Goal: Transaction & Acquisition: Purchase product/service

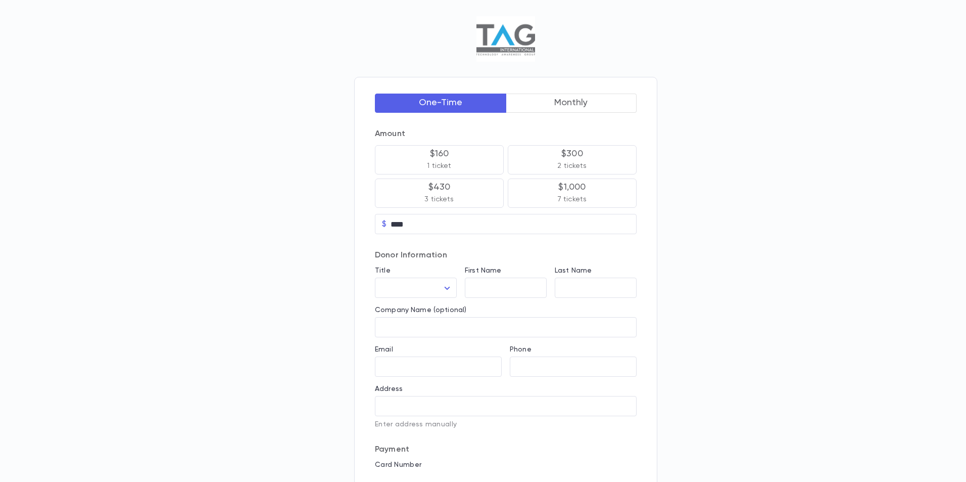
click at [564, 98] on button "Monthly" at bounding box center [571, 103] width 131 height 19
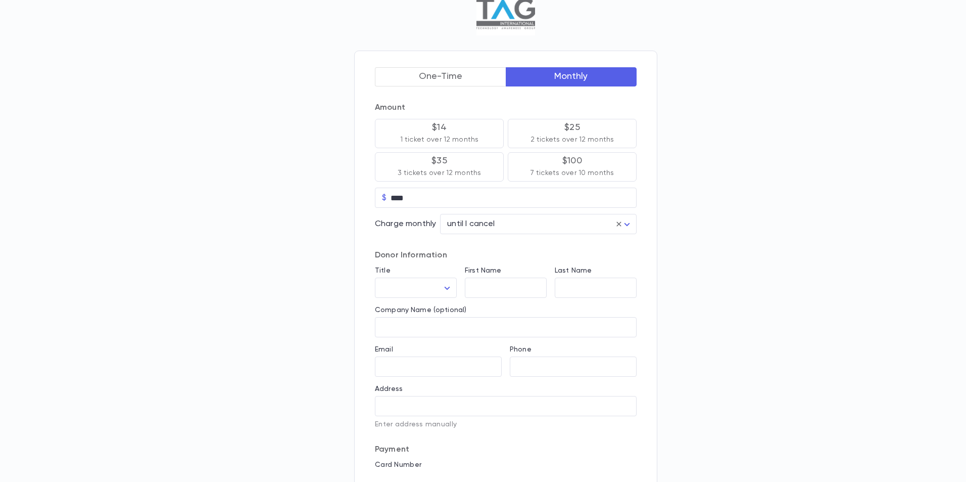
scroll to position [51, 0]
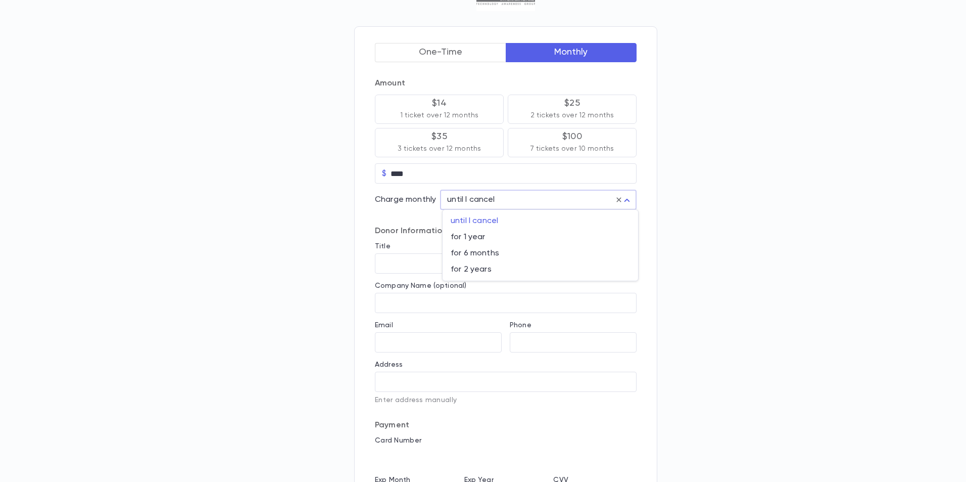
click at [479, 203] on body "One-Time Monthly Amount $14 1 ticket over 12 months $25 2 tickets over 12 month…" at bounding box center [485, 296] width 970 height 695
click at [475, 240] on span "for 1 year" at bounding box center [540, 237] width 179 height 10
click at [474, 203] on body "One-Time Monthly Amount $14 1 ticket over 12 months $25 2 tickets over 12 month…" at bounding box center [483, 296] width 966 height 695
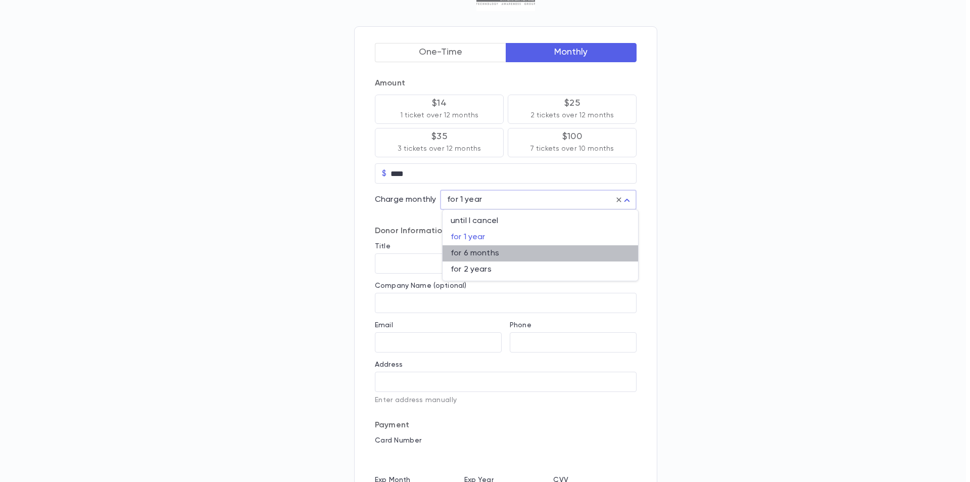
click at [475, 257] on span "for 6 months" at bounding box center [540, 253] width 179 height 10
click at [472, 202] on body "One-Time Monthly Amount $14 1 ticket over 12 months $25 2 tickets over 12 month…" at bounding box center [483, 296] width 966 height 695
click at [472, 220] on span "until I cancel" at bounding box center [540, 221] width 179 height 10
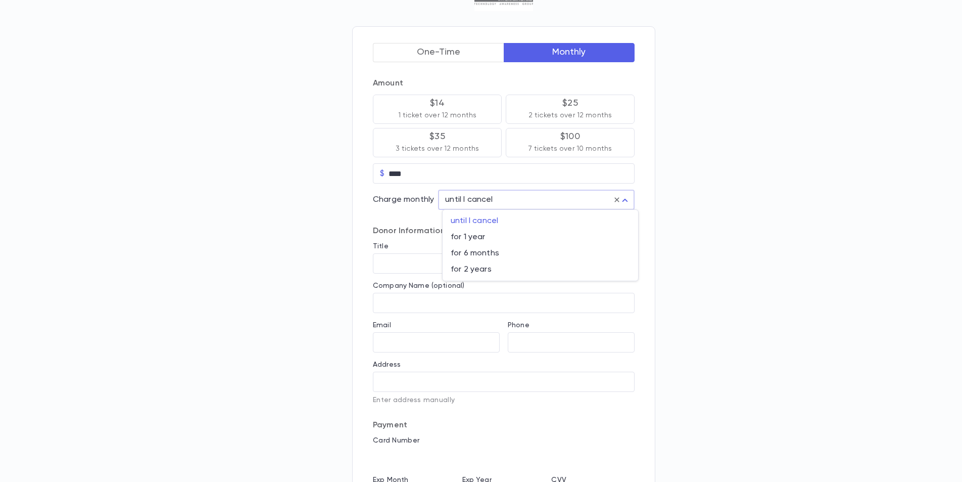
click at [469, 201] on body "One-Time Monthly Amount $14 1 ticket over 12 months $25 2 tickets over 12 month…" at bounding box center [483, 296] width 966 height 695
click at [474, 238] on span "for 1 year" at bounding box center [540, 237] width 179 height 10
type input "**"
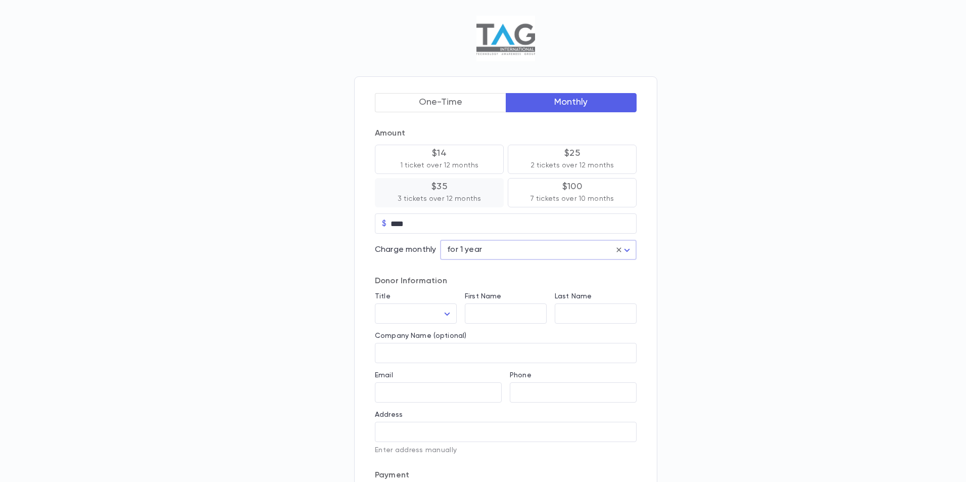
scroll to position [0, 0]
click at [474, 248] on body "One-Time Monthly Amount $14 1 ticket over 12 months $25 2 tickets over 12 month…" at bounding box center [483, 347] width 966 height 695
click at [484, 288] on span "for 1 year" at bounding box center [540, 288] width 179 height 10
click at [503, 258] on body "One-Time Monthly Amount $14 1 ticket over 12 months $25 2 tickets over 12 month…" at bounding box center [485, 347] width 970 height 695
click at [497, 287] on span "for 1 year" at bounding box center [540, 288] width 179 height 10
